Goal: Transaction & Acquisition: Purchase product/service

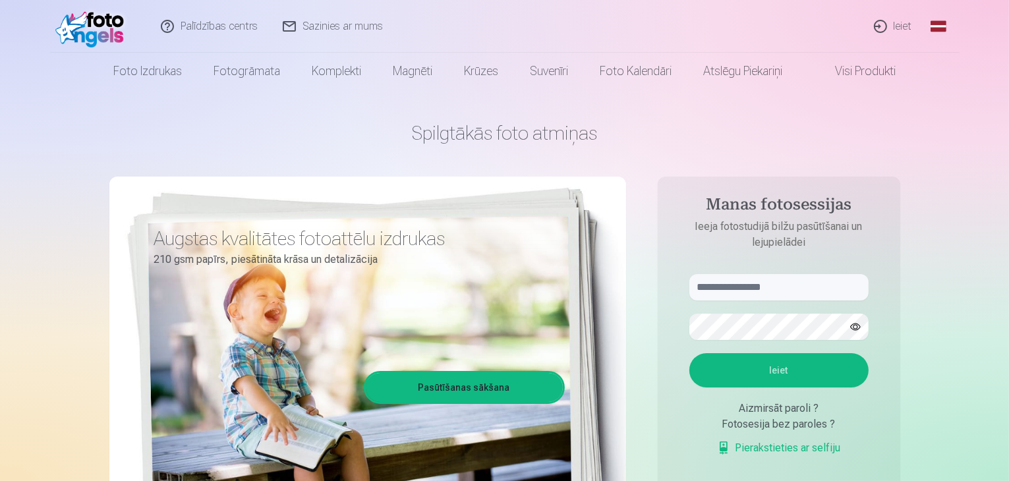
click at [898, 32] on link "Ieiet" at bounding box center [893, 26] width 63 height 53
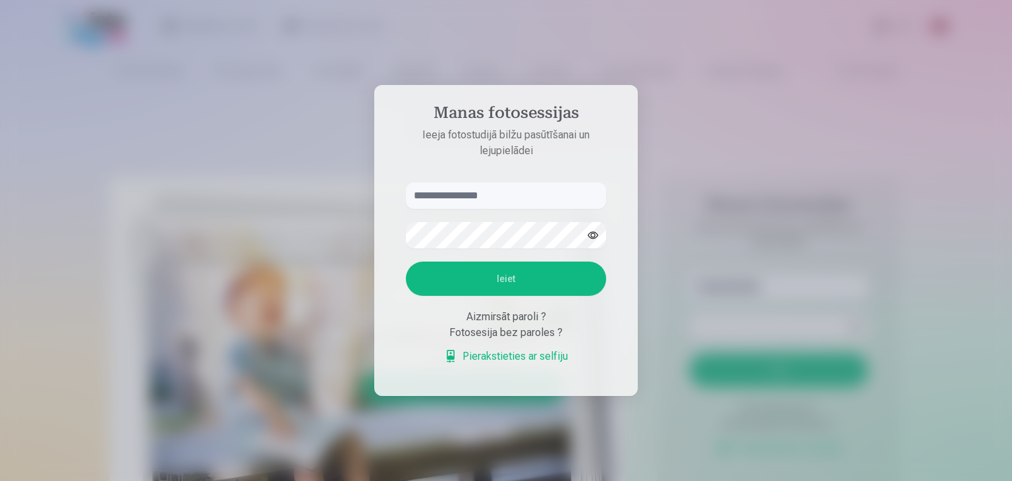
click at [476, 189] on input "text" at bounding box center [506, 196] width 200 height 26
type input "**********"
click at [424, 278] on button "Ieiet" at bounding box center [506, 279] width 200 height 34
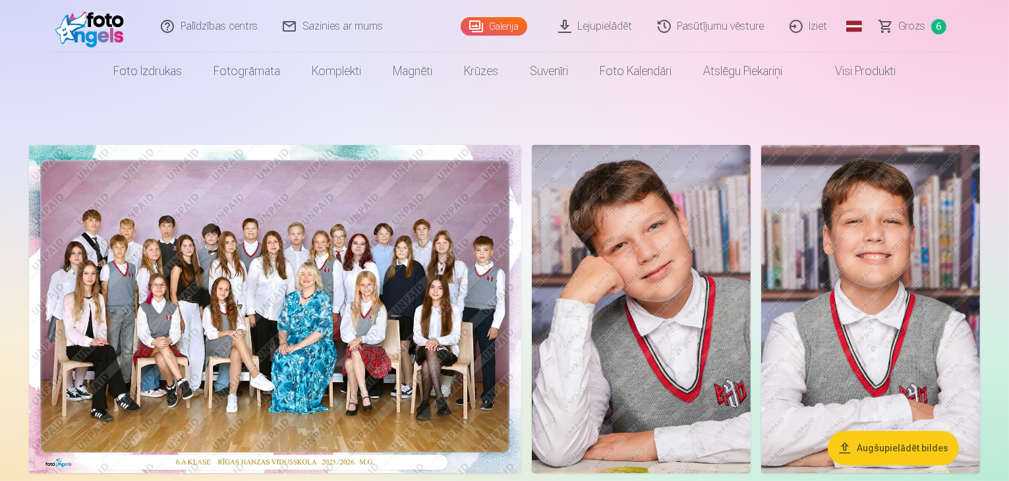
click at [914, 26] on span "Grozs" at bounding box center [912, 26] width 27 height 16
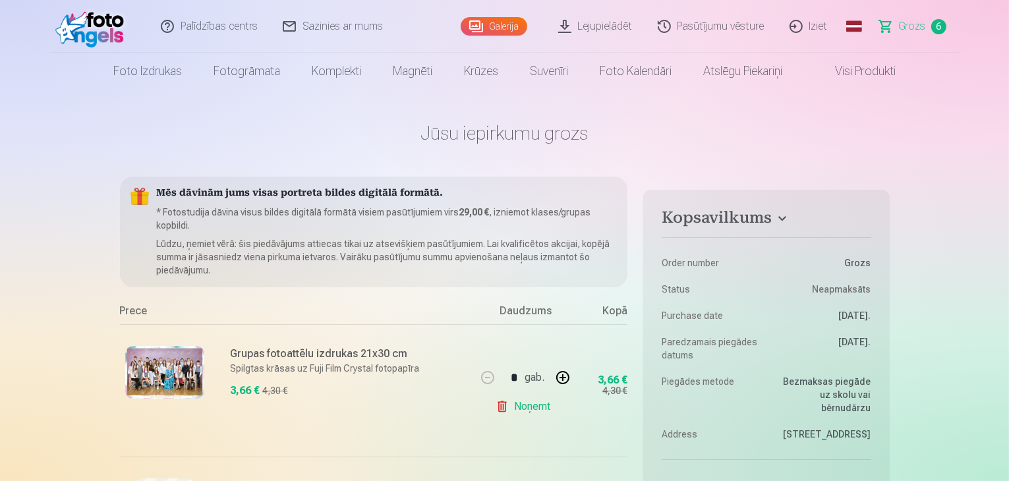
click at [847, 69] on link "Visi produkti" at bounding box center [854, 71] width 113 height 37
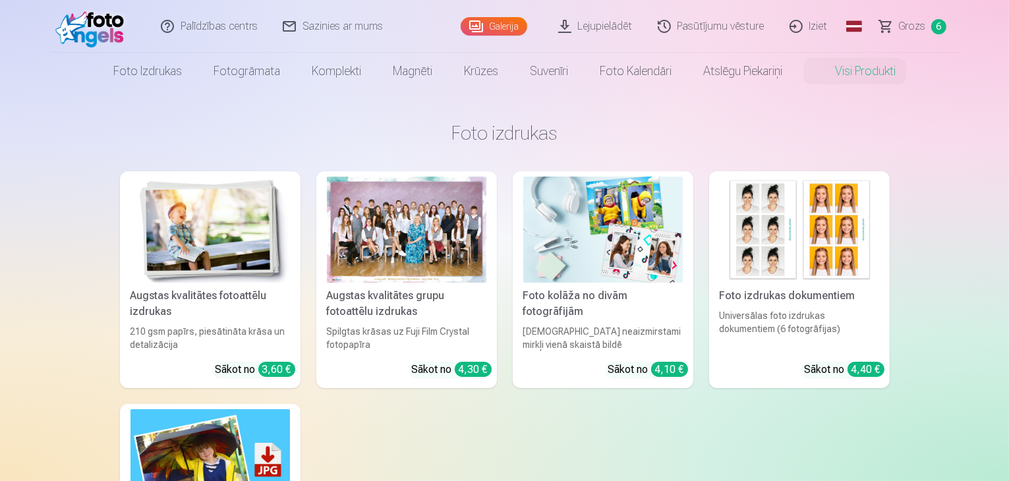
click at [575, 255] on img at bounding box center [602, 230] width 159 height 106
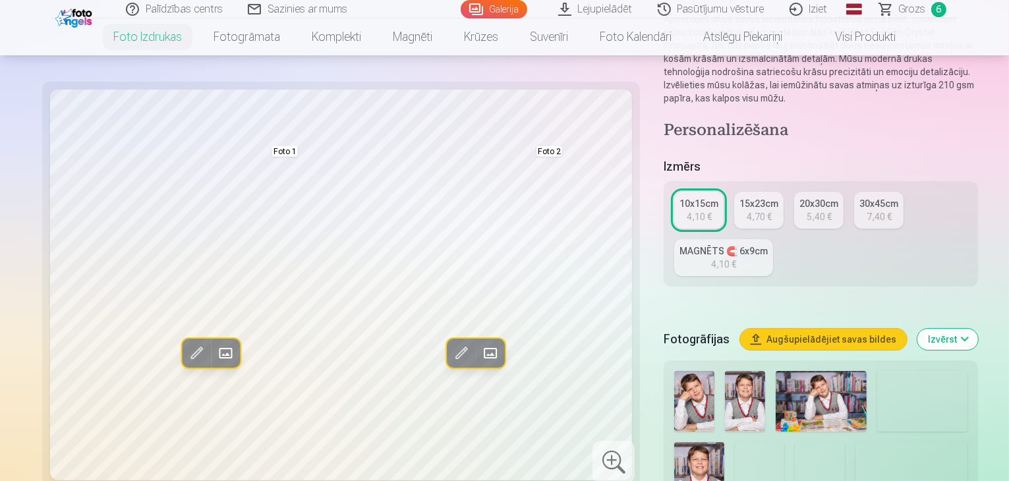
scroll to position [198, 0]
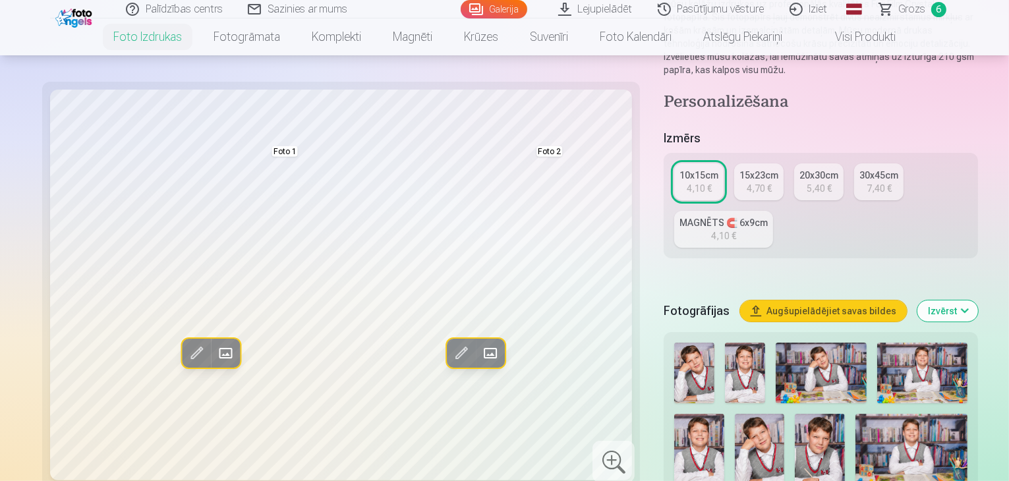
click at [724, 414] on img at bounding box center [699, 451] width 50 height 74
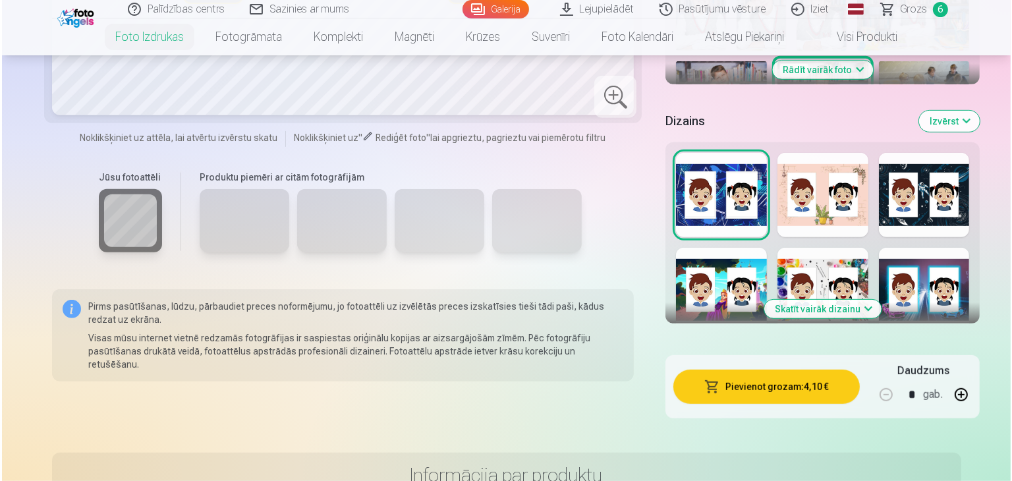
scroll to position [659, 0]
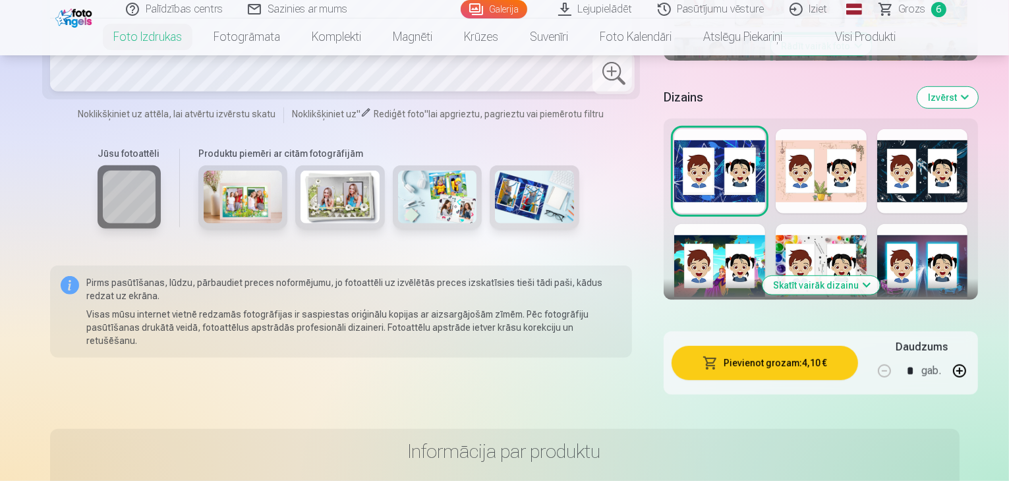
click at [729, 346] on button "Pievienot grozam : 4,10 €" at bounding box center [765, 363] width 186 height 34
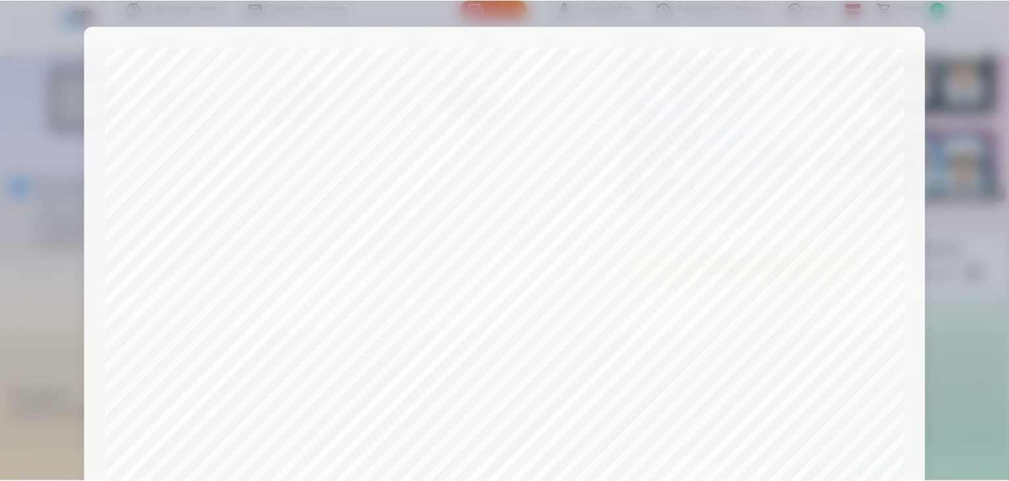
scroll to position [468, 0]
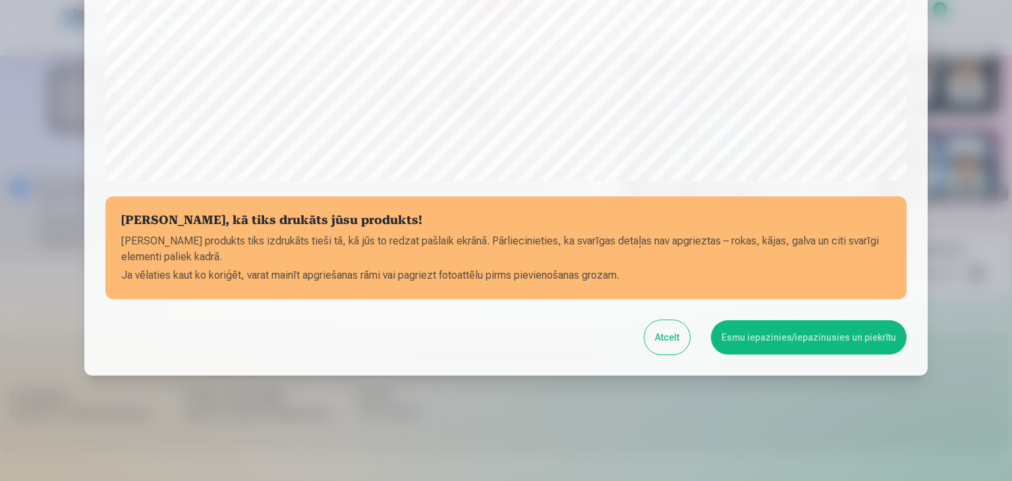
click at [680, 338] on button "Atcelt" at bounding box center [667, 337] width 45 height 34
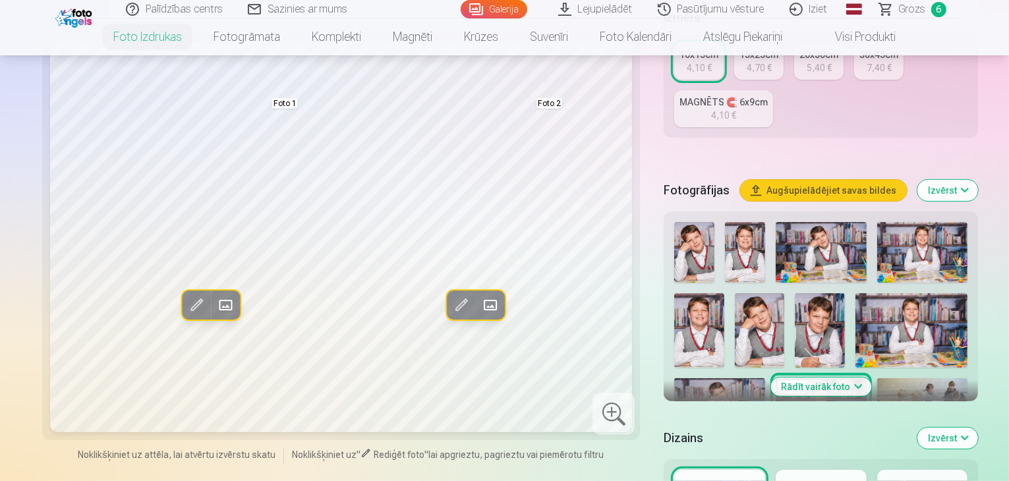
scroll to position [264, 0]
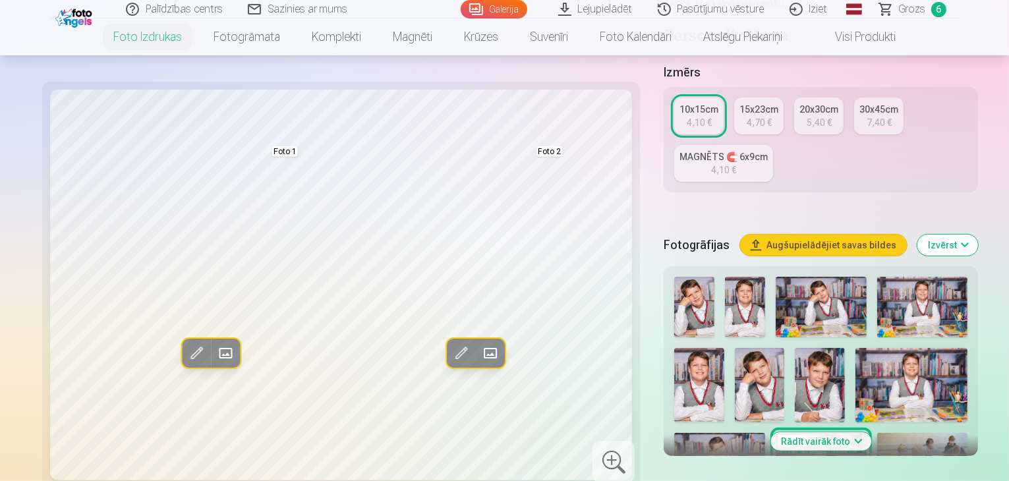
click at [855, 348] on img at bounding box center [911, 385] width 112 height 74
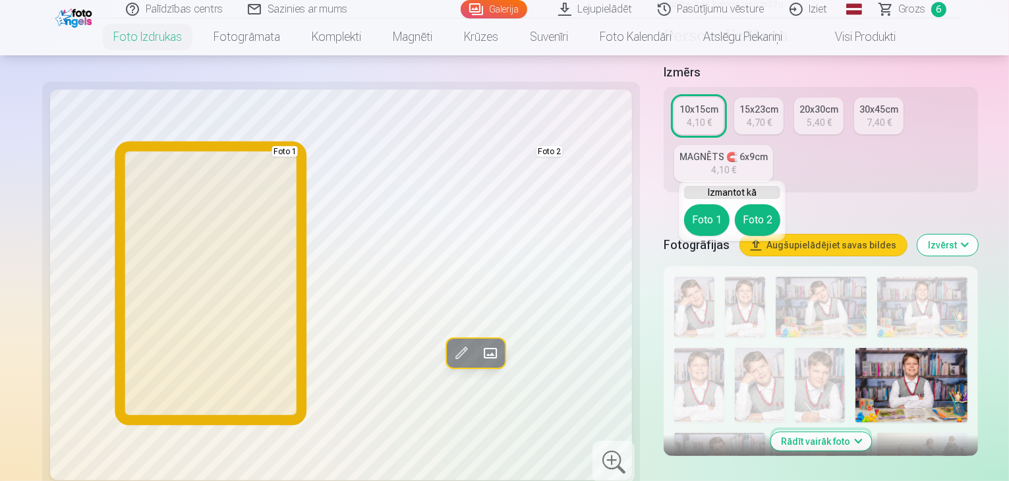
click at [711, 223] on button "Foto 1" at bounding box center [706, 220] width 45 height 32
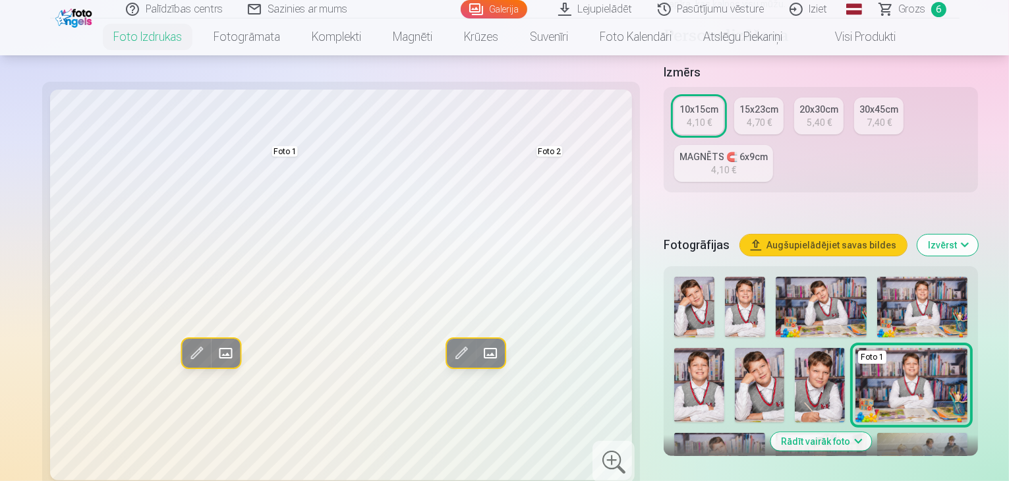
click at [765, 433] on img at bounding box center [719, 463] width 91 height 61
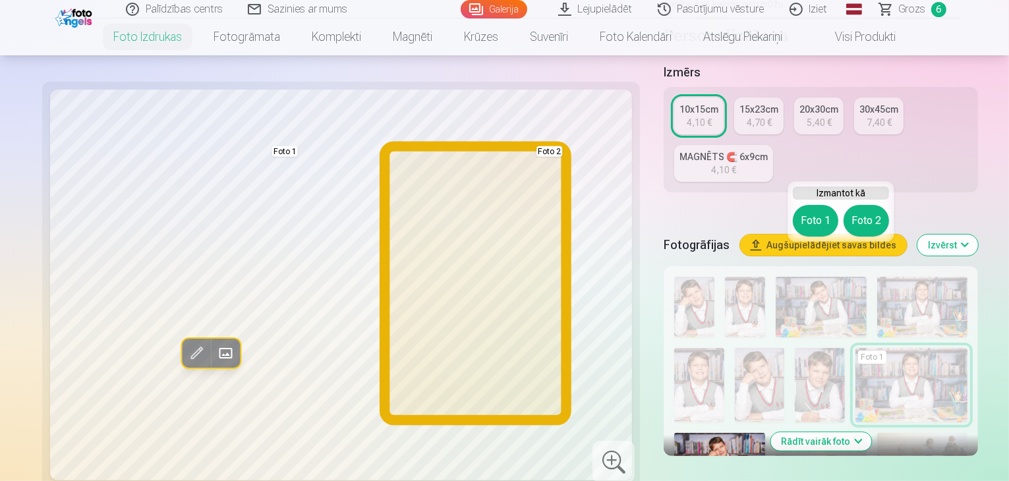
click at [873, 219] on button "Foto 2" at bounding box center [866, 221] width 45 height 32
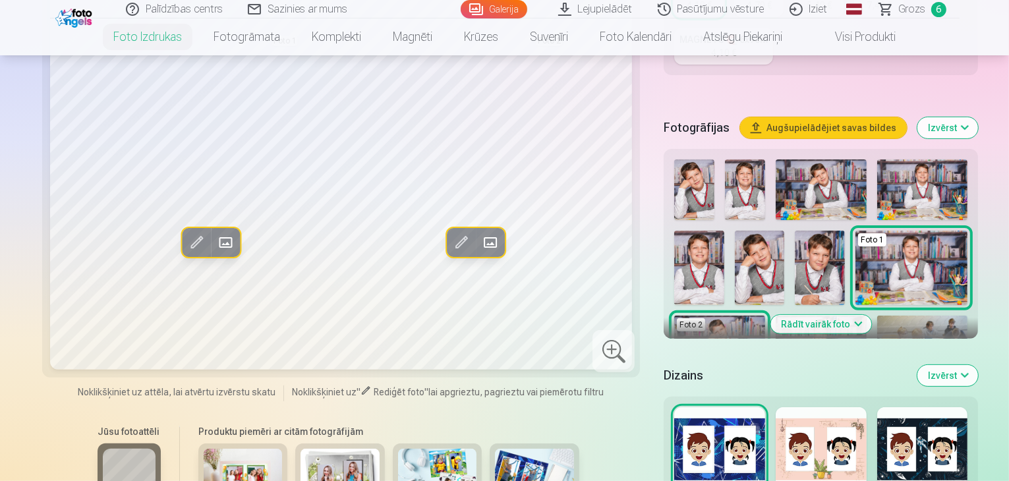
scroll to position [395, 0]
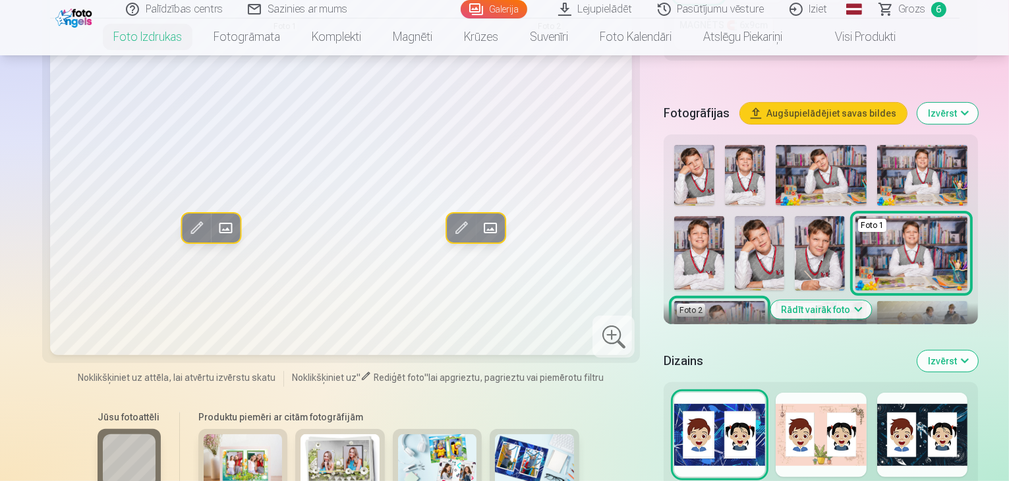
click at [791, 301] on button "Rādīt vairāk foto" at bounding box center [820, 310] width 101 height 18
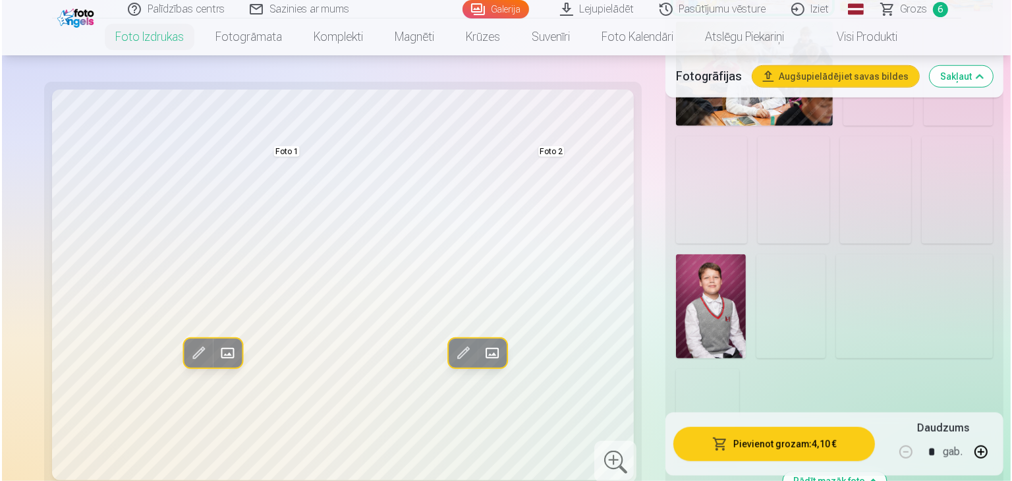
scroll to position [1120, 0]
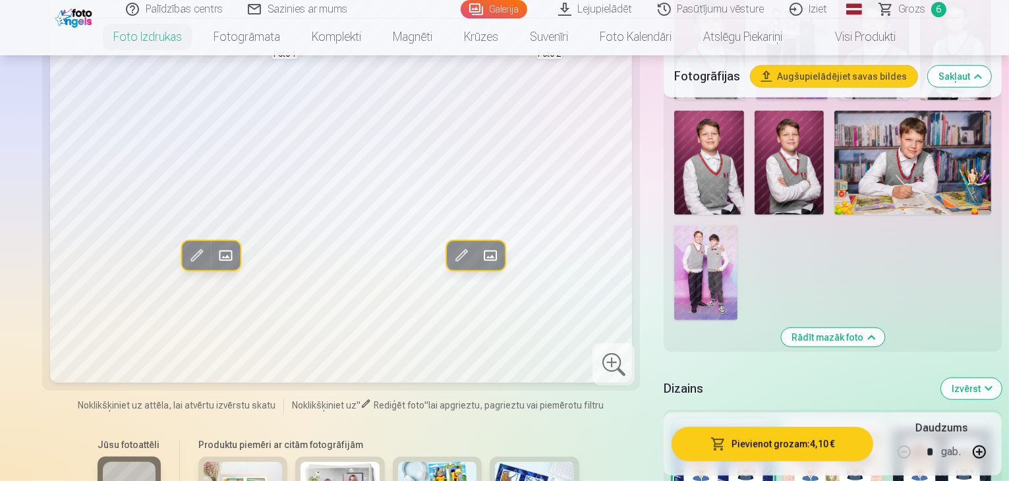
click at [784, 427] on button "Pievienot grozam : 4,10 €" at bounding box center [773, 444] width 202 height 34
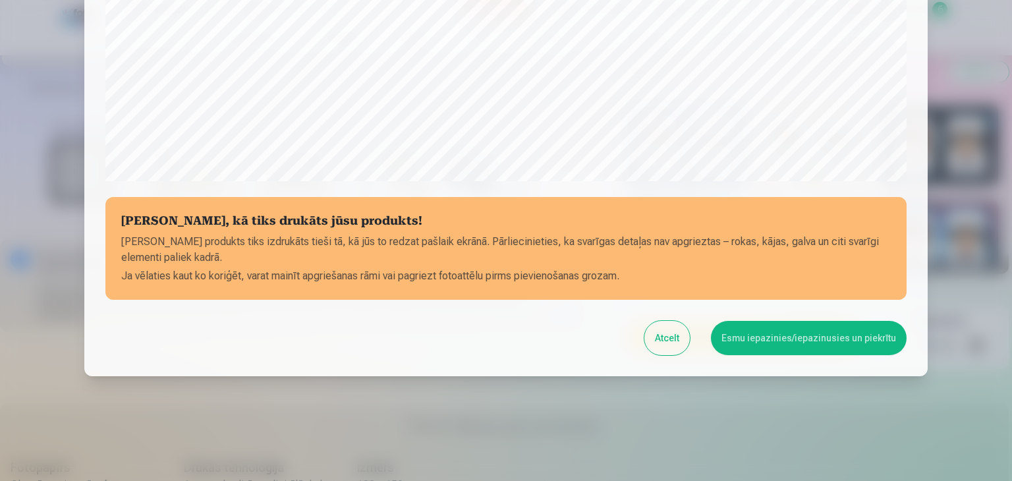
scroll to position [468, 0]
click at [761, 339] on button "Esmu iepazinies/iepazinusies un piekrītu" at bounding box center [809, 337] width 196 height 34
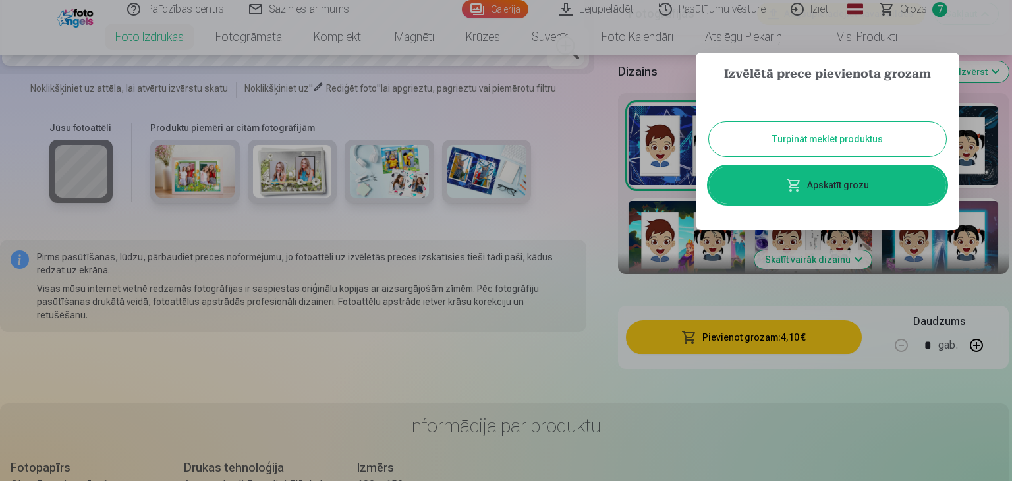
click at [809, 188] on link "Apskatīt grozu" at bounding box center [827, 185] width 237 height 37
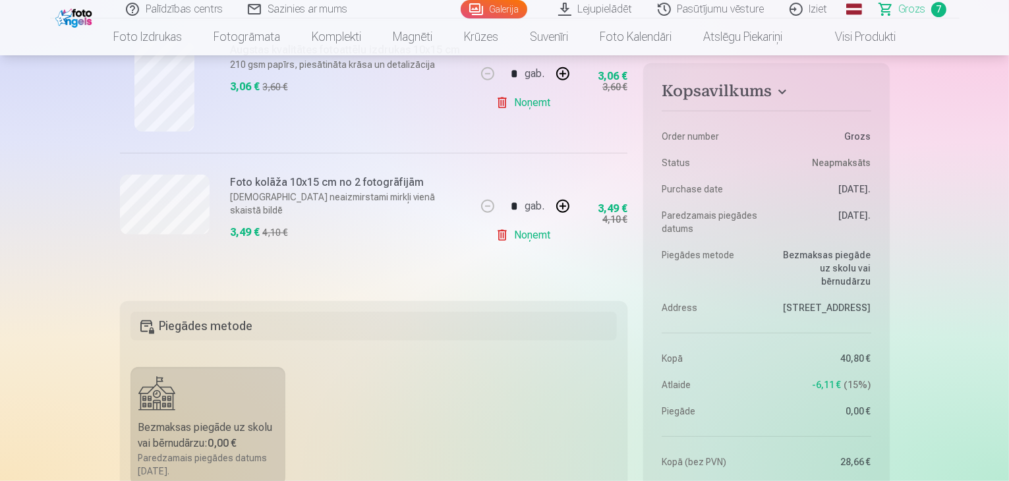
scroll to position [1120, 0]
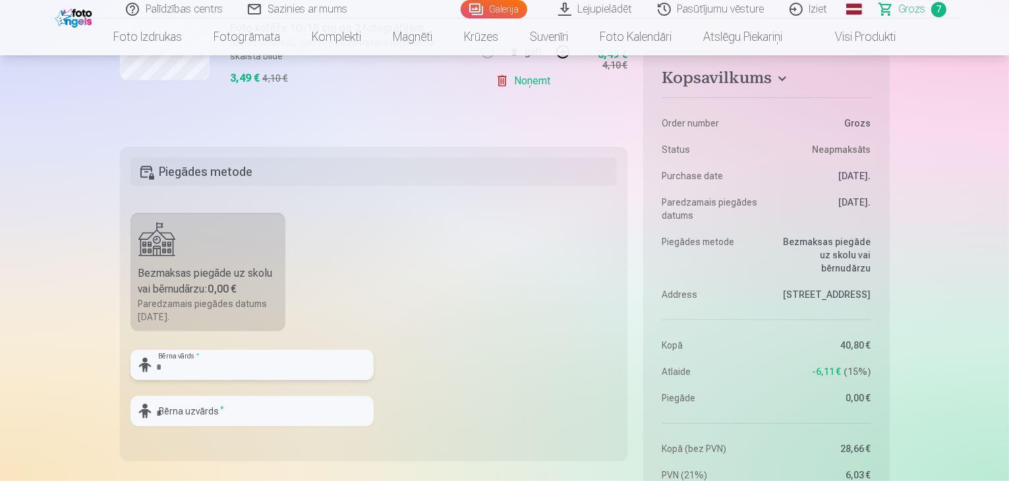
click at [267, 373] on input "text" at bounding box center [251, 365] width 243 height 30
click at [253, 353] on input "text" at bounding box center [251, 365] width 243 height 30
type input "********"
click at [219, 420] on input "text" at bounding box center [251, 411] width 243 height 30
type input "********"
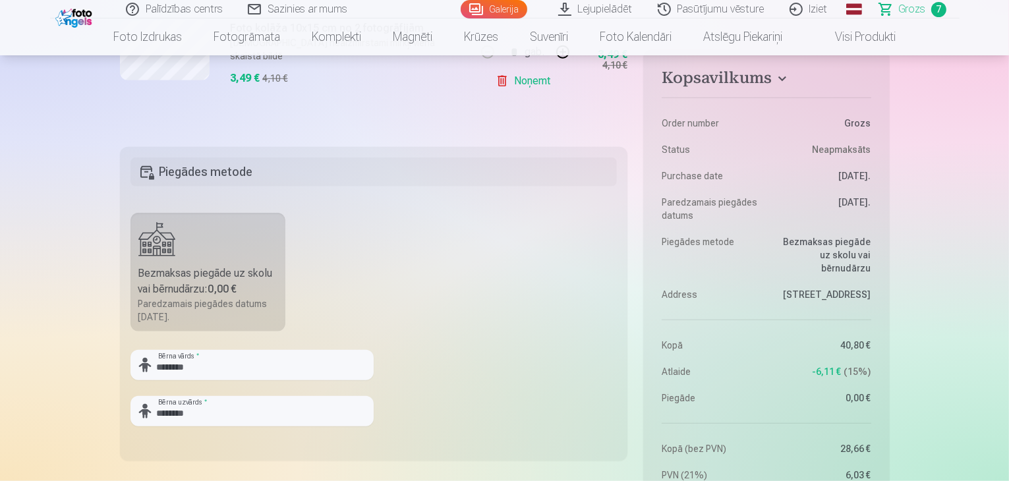
click at [501, 409] on fieldset "Piegādes metode Bezmaksas piegāde uz skolu vai bērnudārzu : 0,00 € Paredzamais …" at bounding box center [374, 304] width 508 height 314
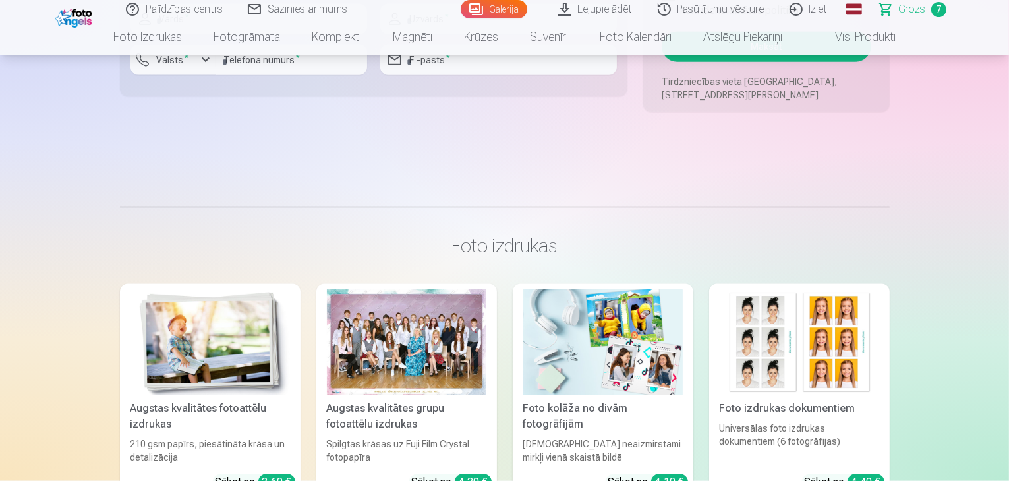
scroll to position [1450, 0]
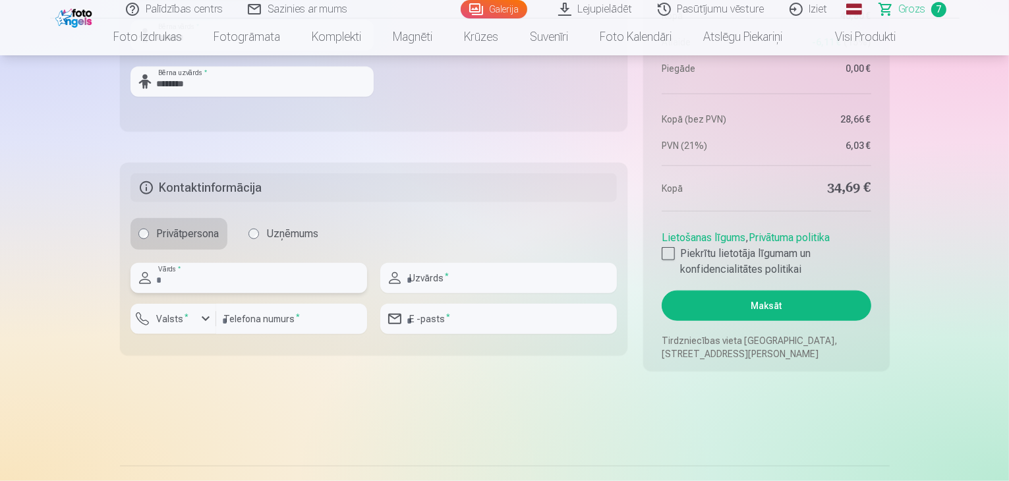
click at [227, 280] on input "text" at bounding box center [248, 278] width 237 height 30
type input "****"
type input "********"
type input "**********"
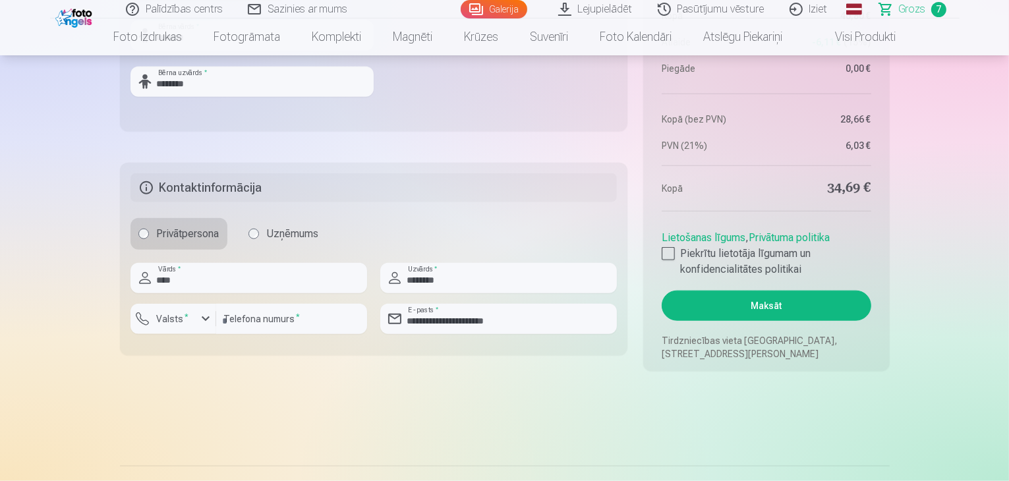
click at [679, 254] on label "Piekrītu lietotāja līgumam un konfidencialitātes politikai" at bounding box center [766, 262] width 209 height 32
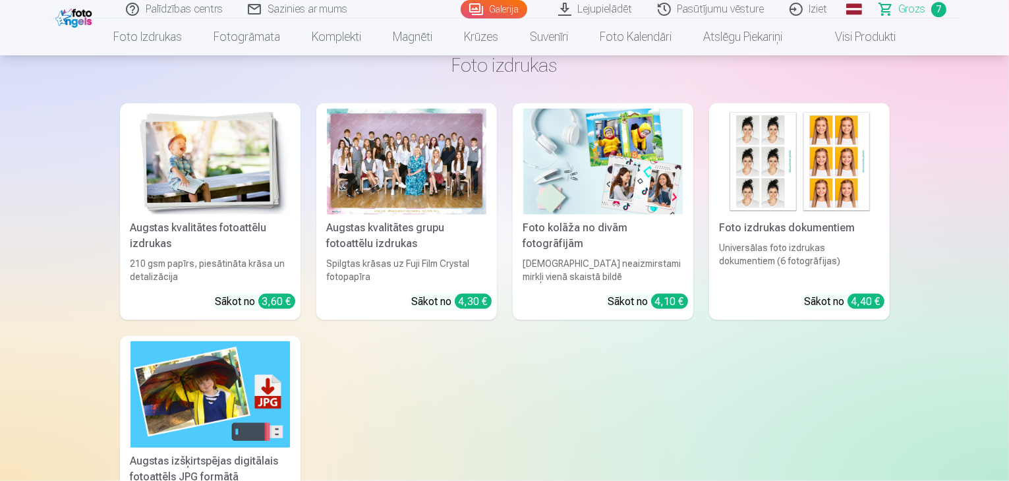
scroll to position [1977, 0]
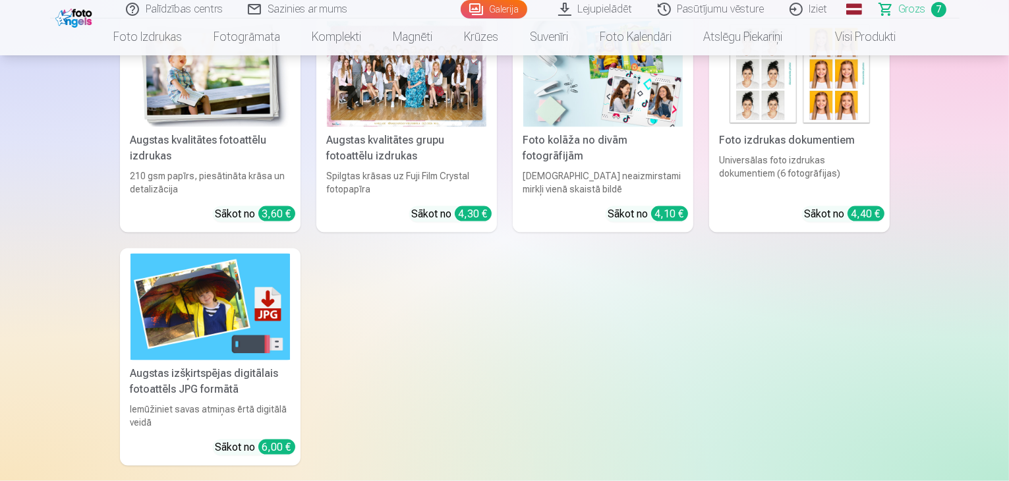
click at [577, 132] on div "Foto kolāža no divām fotogrāfijām" at bounding box center [603, 148] width 170 height 32
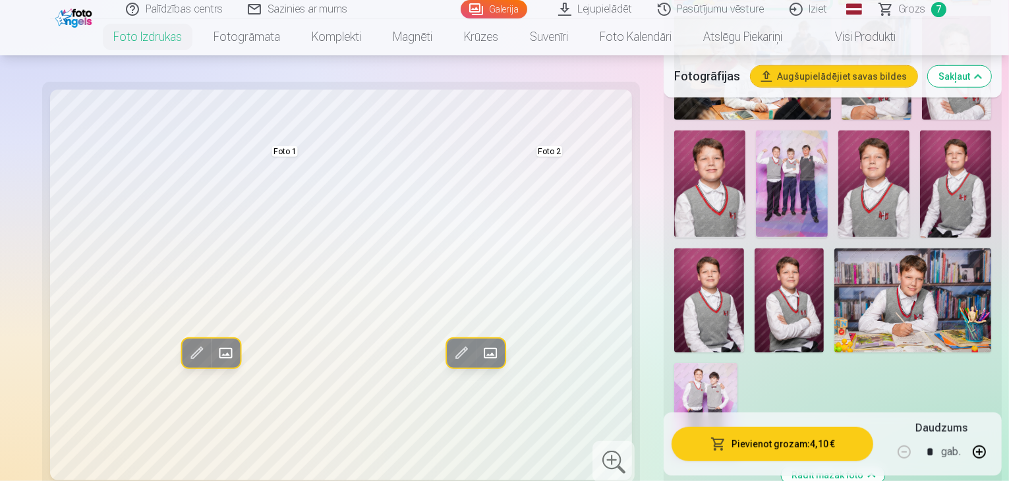
scroll to position [1054, 0]
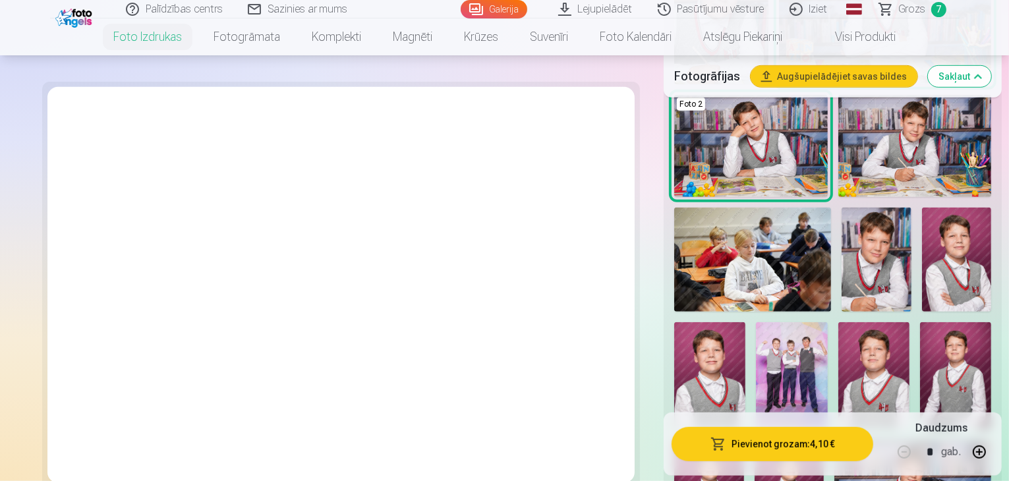
scroll to position [989, 0]
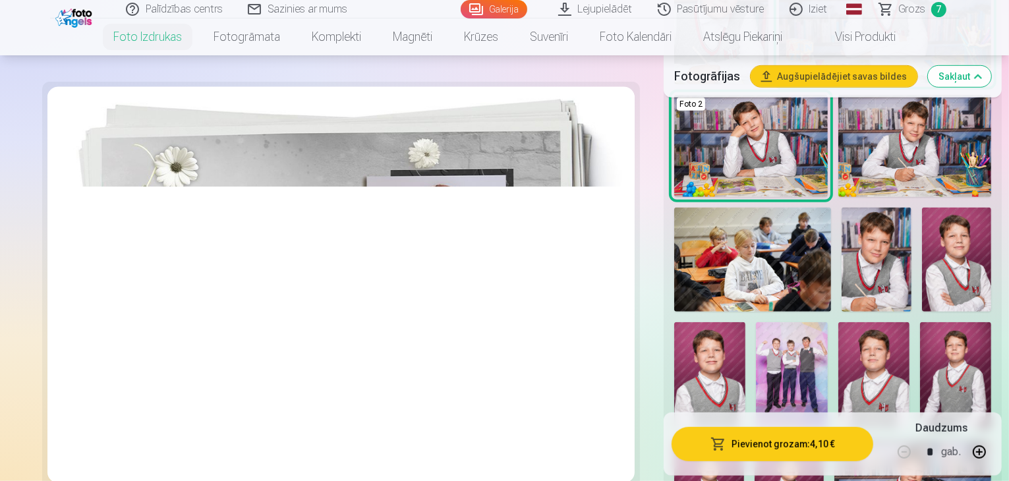
scroll to position [1054, 0]
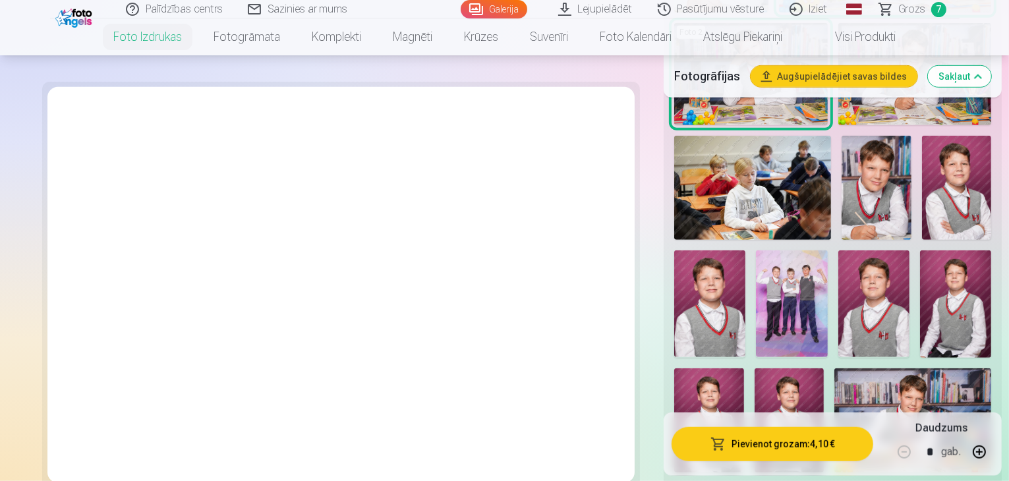
scroll to position [989, 0]
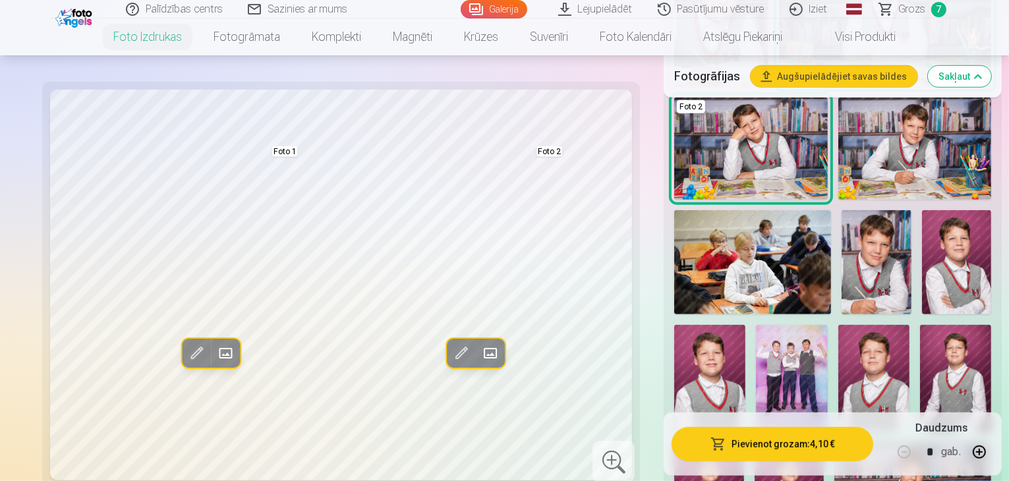
scroll to position [923, 0]
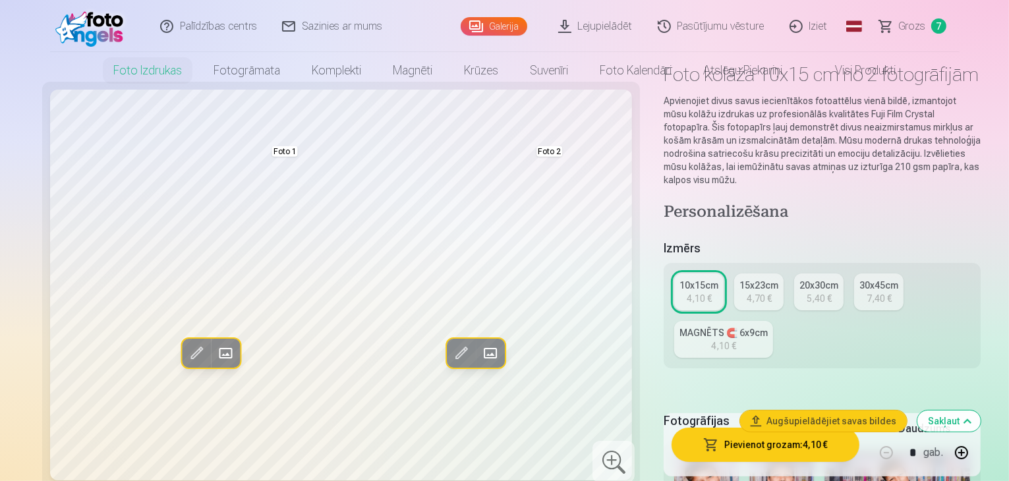
scroll to position [0, 0]
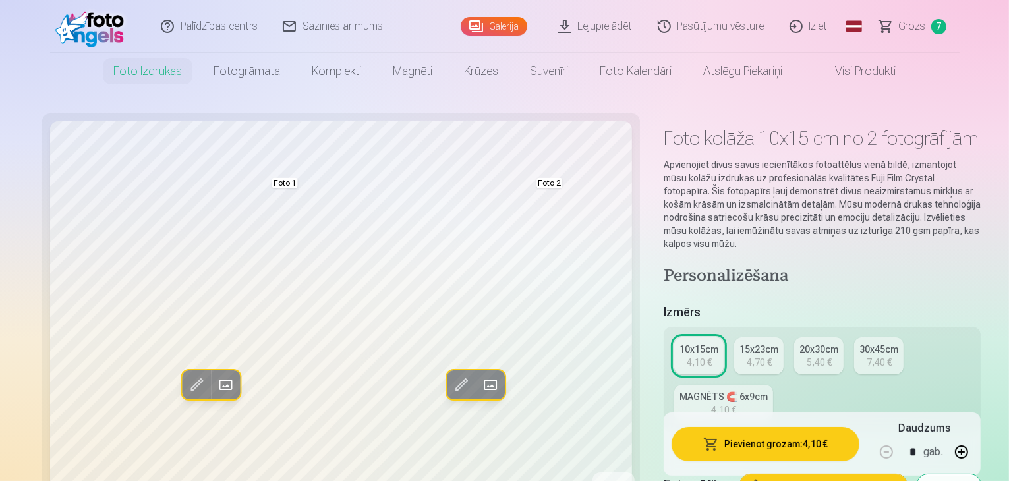
click at [920, 24] on span "Grozs" at bounding box center [912, 26] width 27 height 16
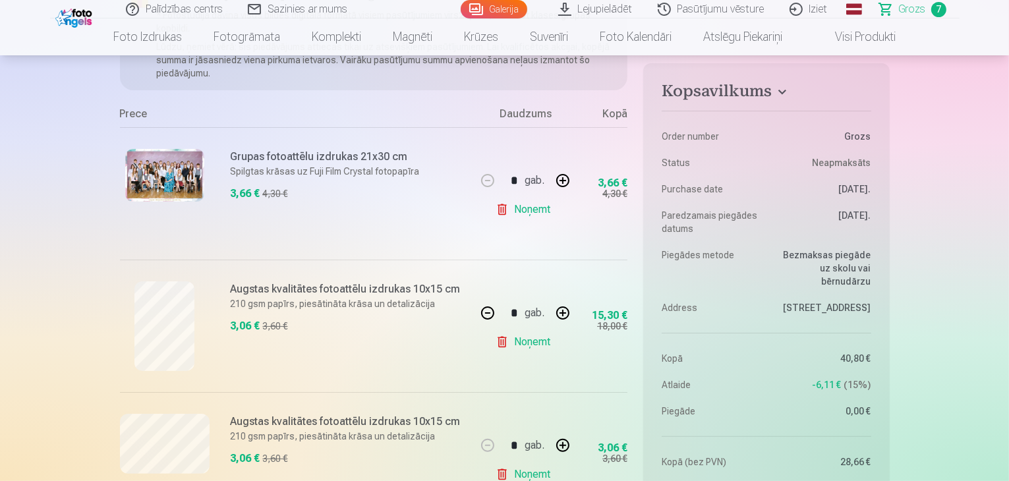
scroll to position [198, 0]
click at [484, 314] on button "button" at bounding box center [488, 313] width 32 height 32
click at [564, 314] on button "button" at bounding box center [563, 313] width 32 height 32
type input "*"
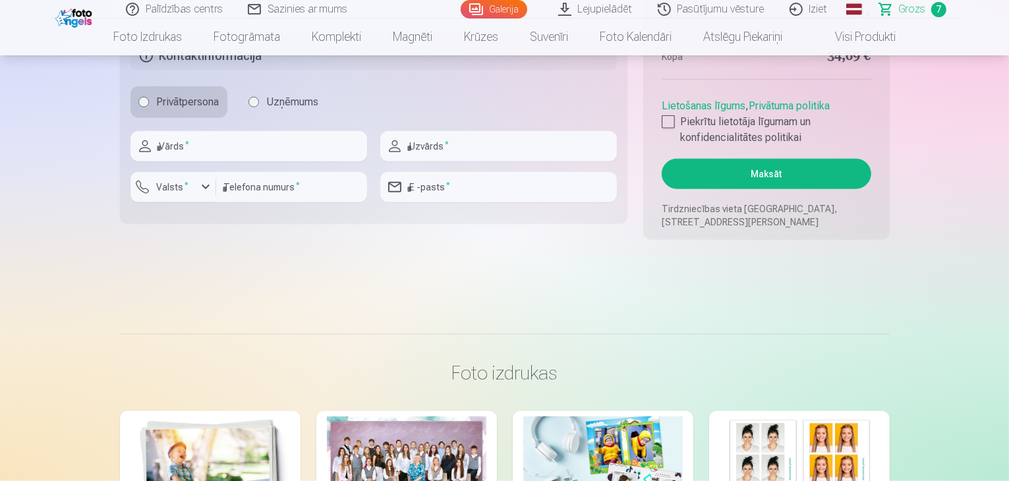
scroll to position [1450, 0]
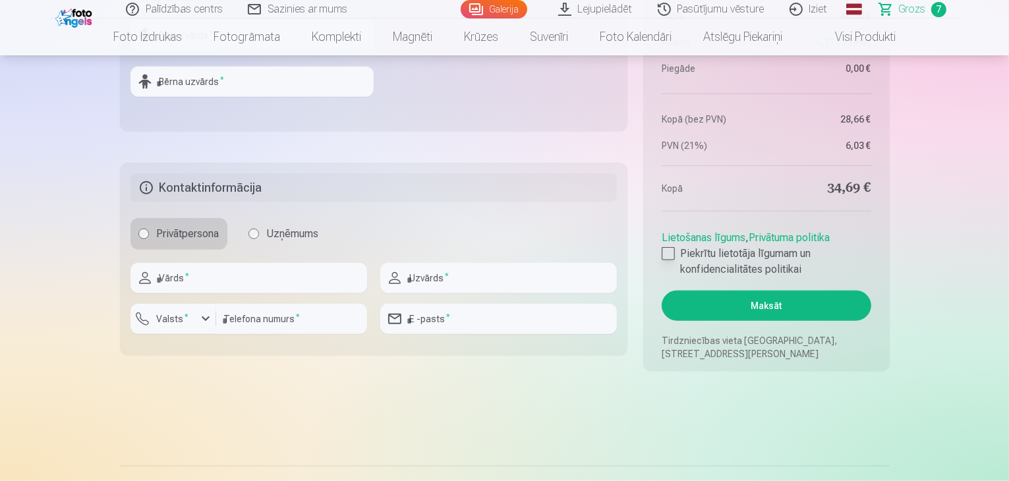
drag, startPoint x: 660, startPoint y: 254, endPoint x: 671, endPoint y: 262, distance: 13.6
click at [662, 254] on aside "Kopsavilkums Order number Grozs Status Neapmaksāts Purchase date [DATE]. Paredz…" at bounding box center [766, 46] width 246 height 650
click at [670, 248] on div at bounding box center [668, 253] width 13 height 13
click at [734, 302] on button "Maksāt" at bounding box center [766, 306] width 209 height 30
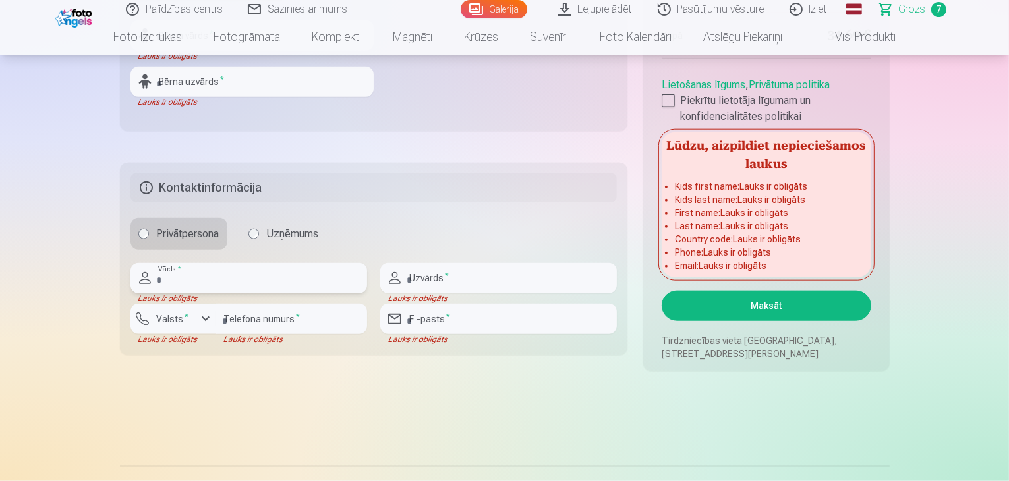
click at [211, 282] on input "text" at bounding box center [248, 278] width 237 height 30
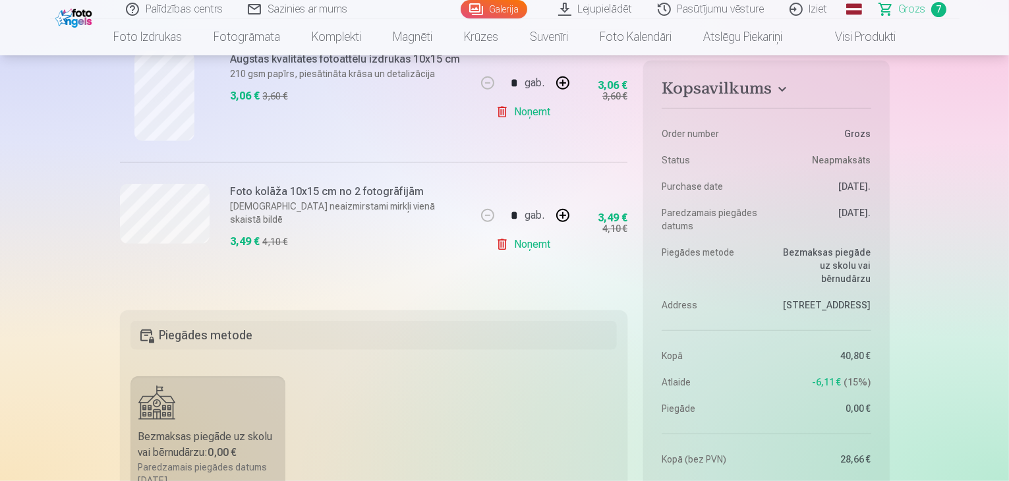
scroll to position [1120, 0]
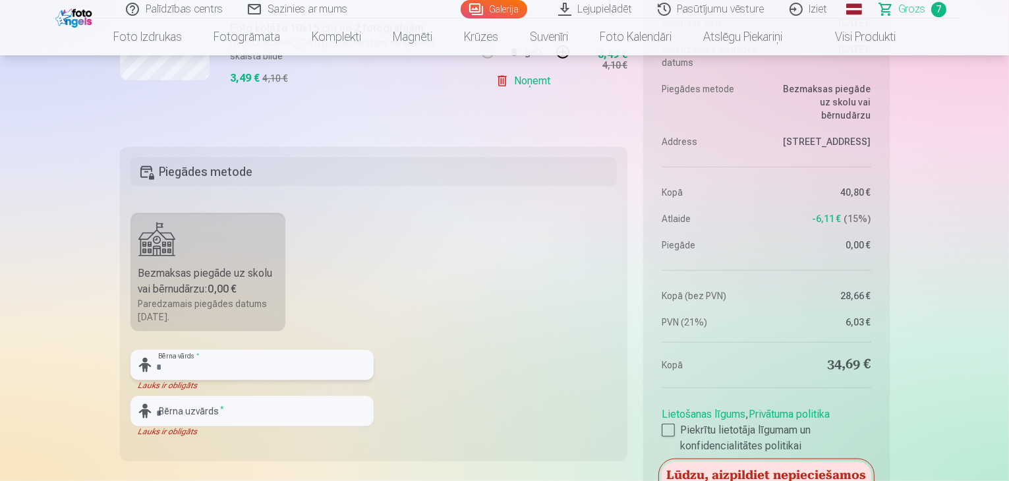
click at [249, 367] on input "text" at bounding box center [251, 365] width 243 height 30
click at [237, 358] on input "text" at bounding box center [251, 365] width 243 height 30
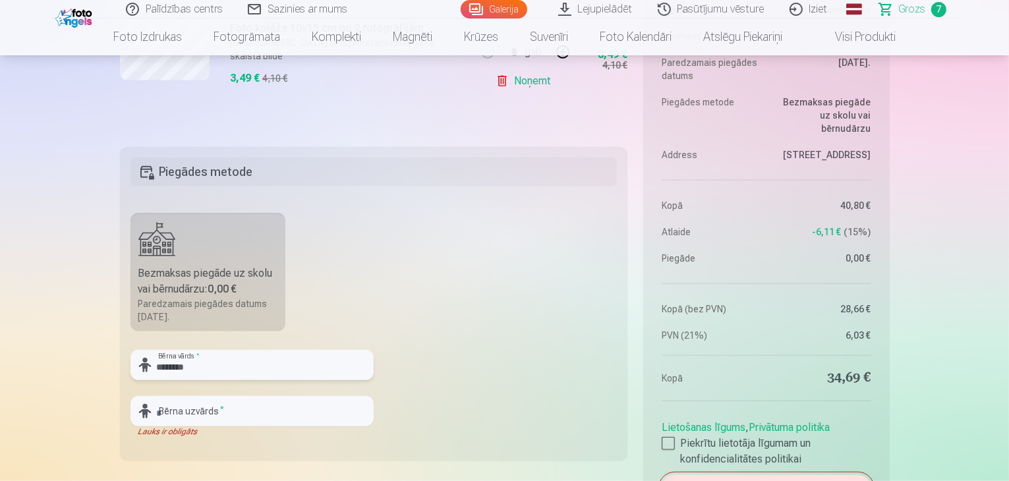
type input "********"
click at [235, 407] on input "text" at bounding box center [251, 411] width 243 height 30
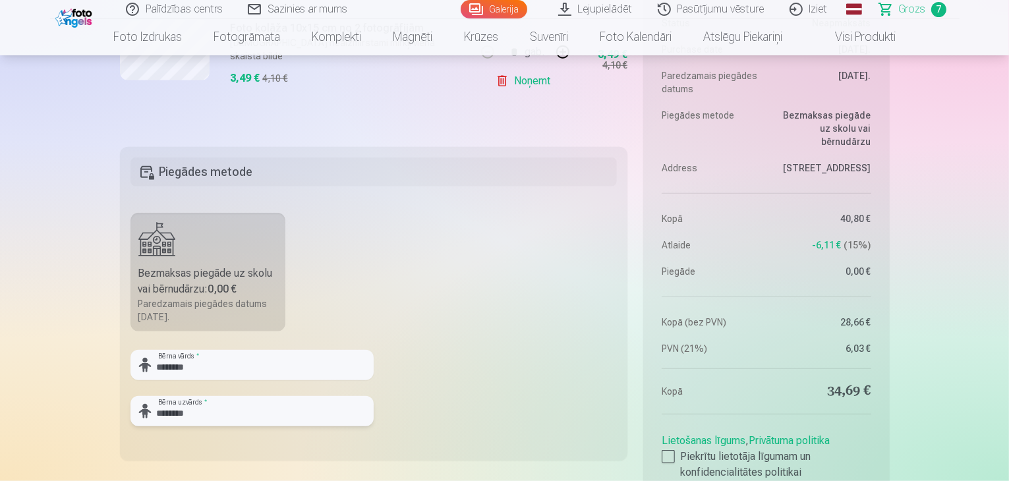
type input "********"
click at [449, 383] on fieldset "Piegādes metode Bezmaksas piegāde uz skolu vai bērnudārzu : 0,00 € Paredzamais …" at bounding box center [374, 304] width 508 height 314
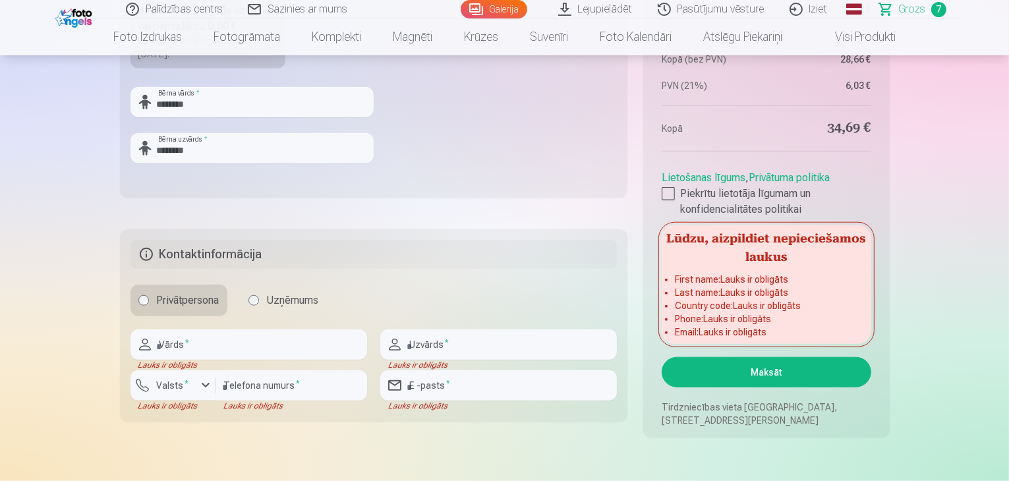
scroll to position [1384, 0]
click at [258, 324] on fieldset "Kontaktinformācija Privātpersona Uzņēmums Vārds * Lauks ir obligāts Uzvārds * L…" at bounding box center [374, 325] width 508 height 192
click at [217, 341] on input "text" at bounding box center [248, 344] width 237 height 30
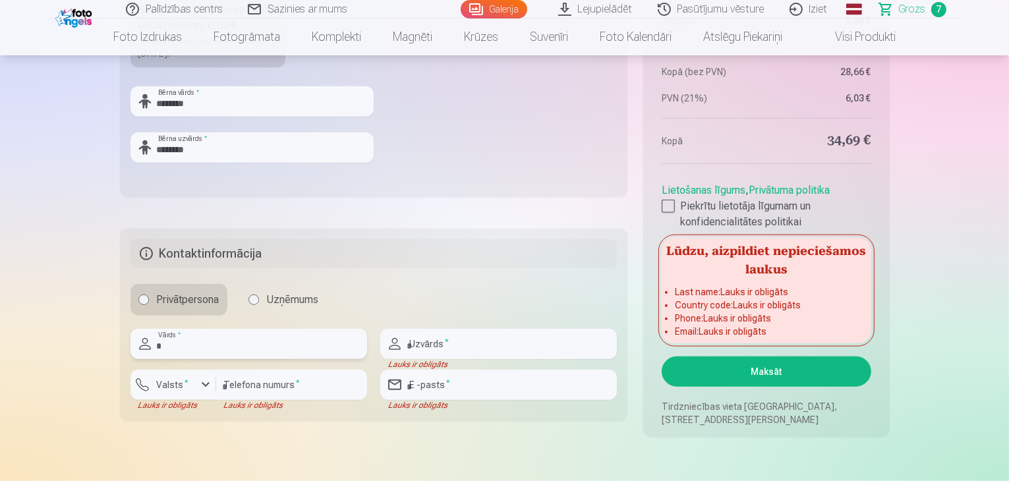
type input "****"
type input "********"
type input "**********"
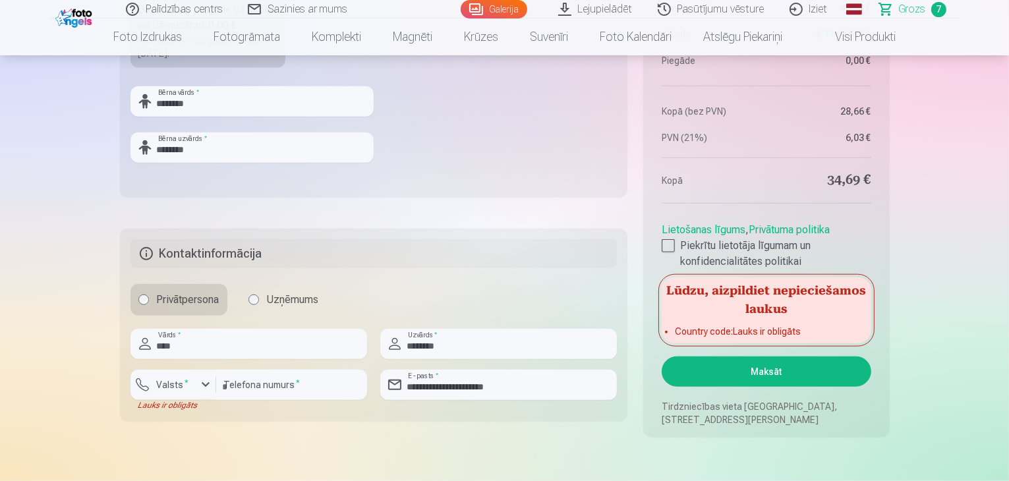
click at [395, 285] on div "Privātpersona Uzņēmums" at bounding box center [373, 300] width 487 height 32
click at [788, 371] on button "Maksāt" at bounding box center [766, 372] width 209 height 30
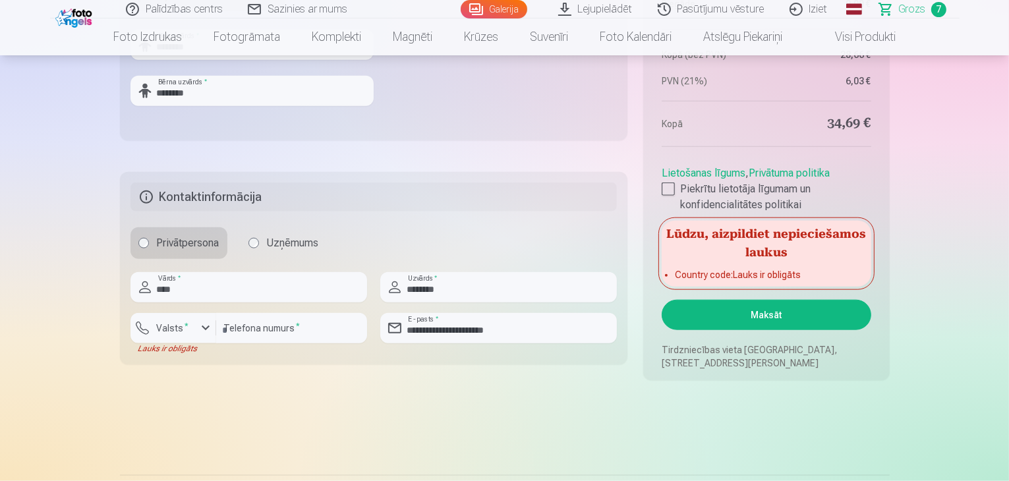
scroll to position [1516, 0]
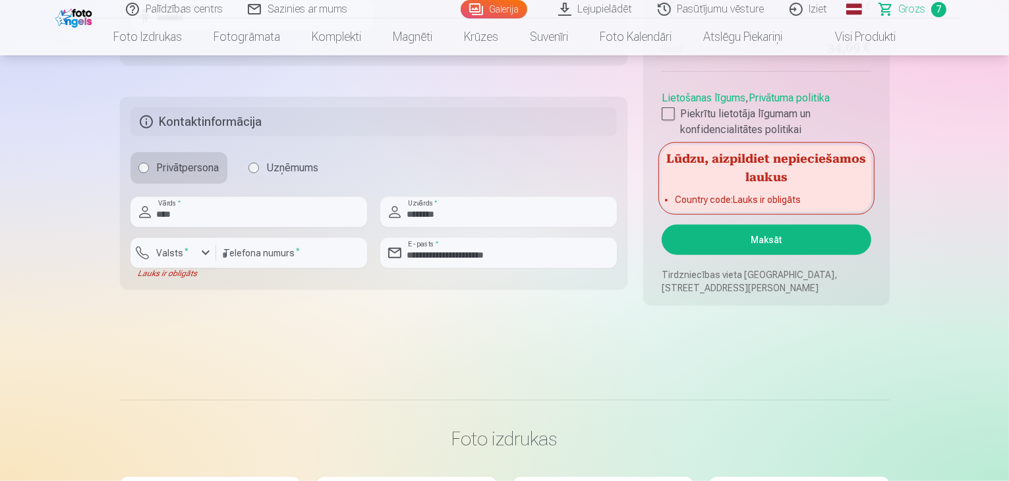
click at [757, 245] on button "Maksāt" at bounding box center [766, 240] width 209 height 30
click at [673, 109] on div at bounding box center [668, 113] width 13 height 13
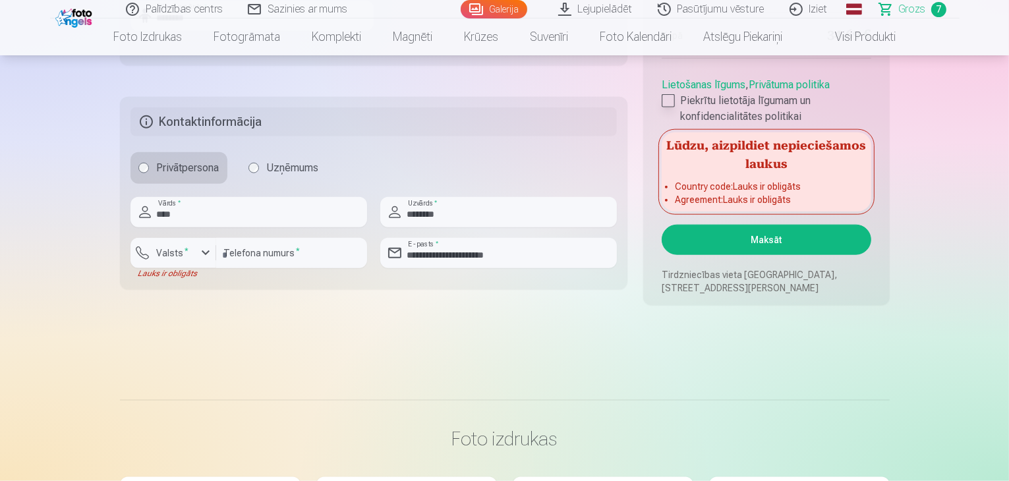
click at [670, 111] on label "Piekrītu lietotāja līgumam un konfidencialitātes politikai" at bounding box center [766, 109] width 209 height 32
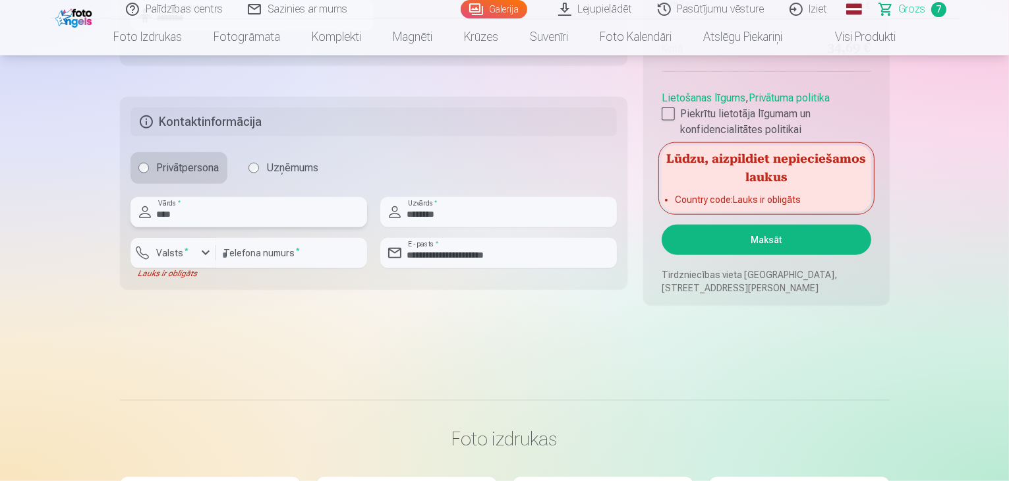
click at [297, 204] on input "****" at bounding box center [248, 212] width 237 height 30
click at [314, 283] on fieldset "**********" at bounding box center [374, 193] width 508 height 192
click at [275, 253] on input "********" at bounding box center [291, 253] width 151 height 30
click at [211, 248] on div "button" at bounding box center [206, 253] width 16 height 16
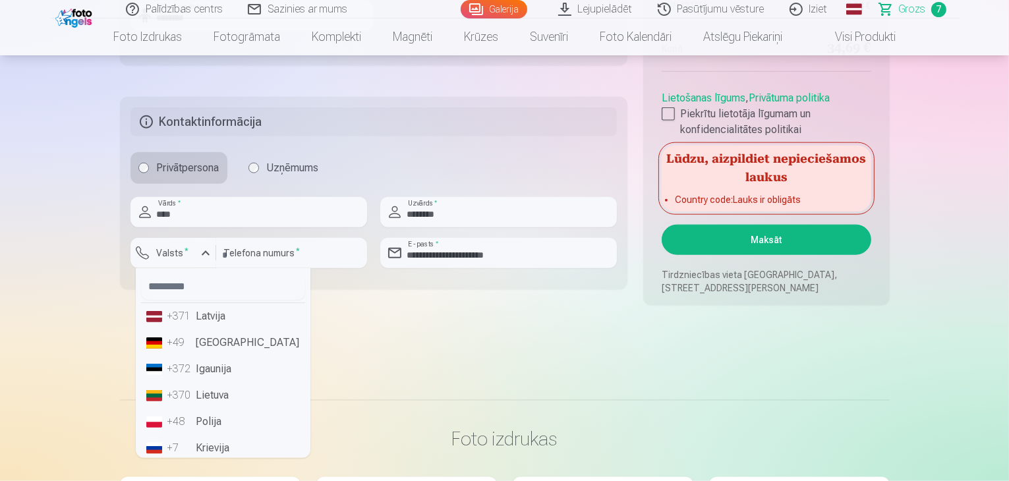
click at [207, 310] on li "+371 Latvija" at bounding box center [223, 316] width 164 height 26
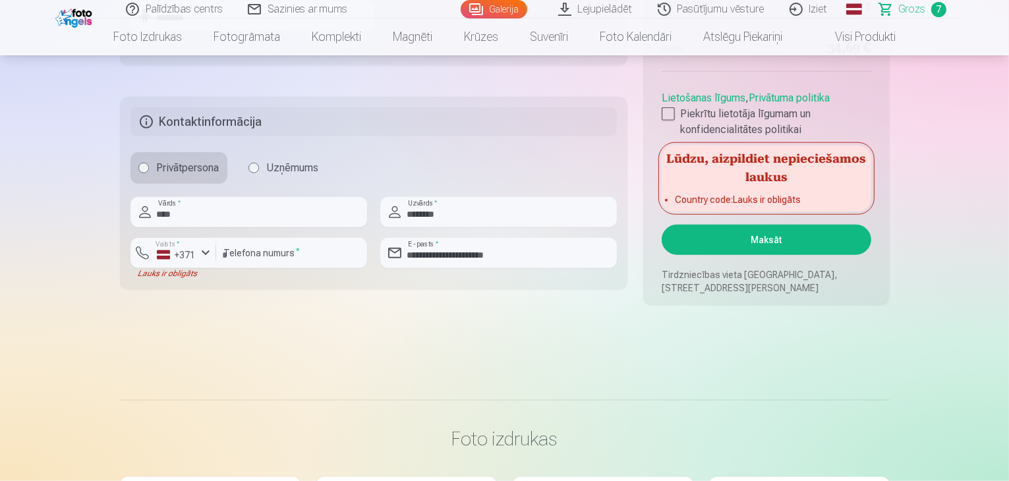
click at [772, 240] on button "Maksāt" at bounding box center [766, 240] width 209 height 30
